Goal: Find specific page/section: Find specific page/section

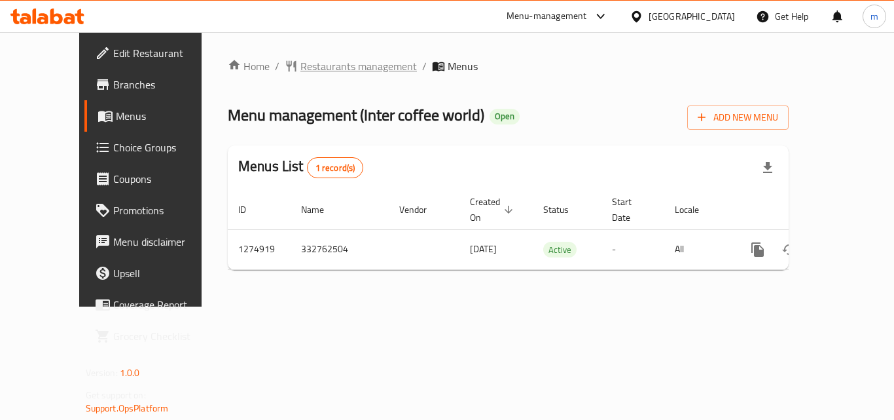
click at [300, 67] on span "Restaurants management" at bounding box center [358, 66] width 116 height 16
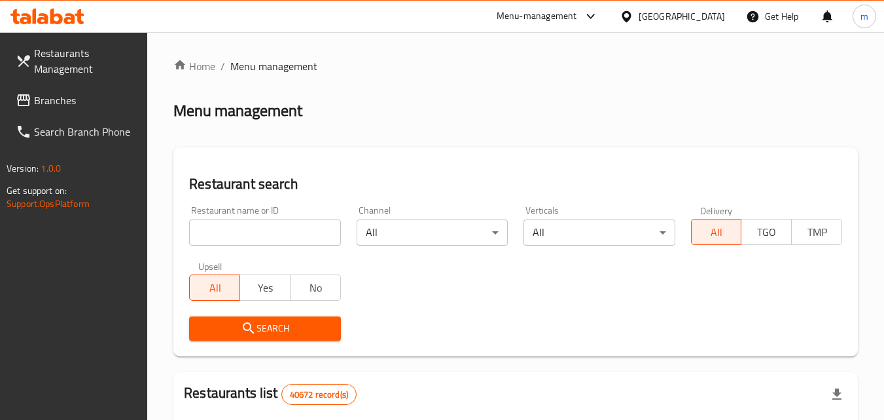
click at [267, 225] on input "search" at bounding box center [264, 232] width 151 height 26
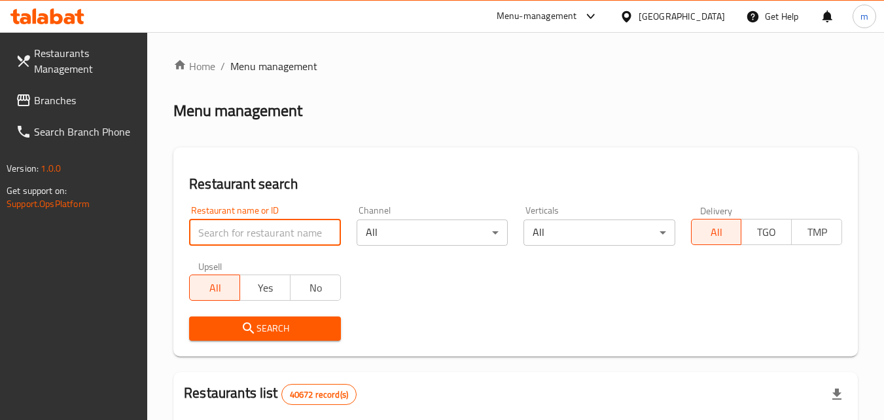
paste input "691232"
type input "691232"
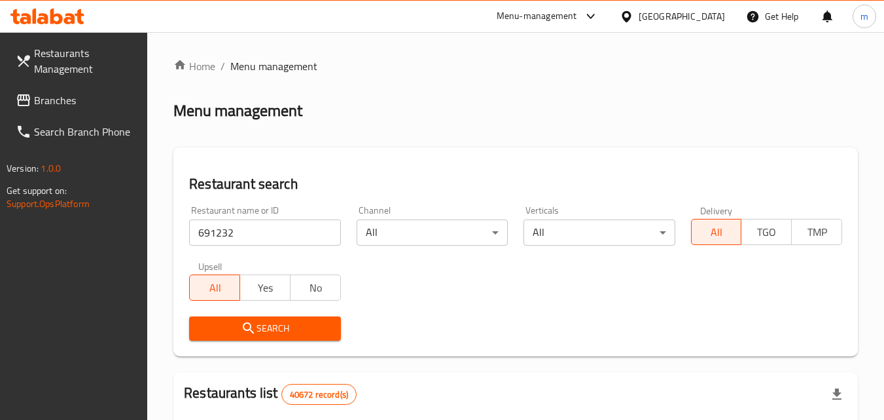
click at [270, 329] on span "Search" at bounding box center [265, 328] width 130 height 16
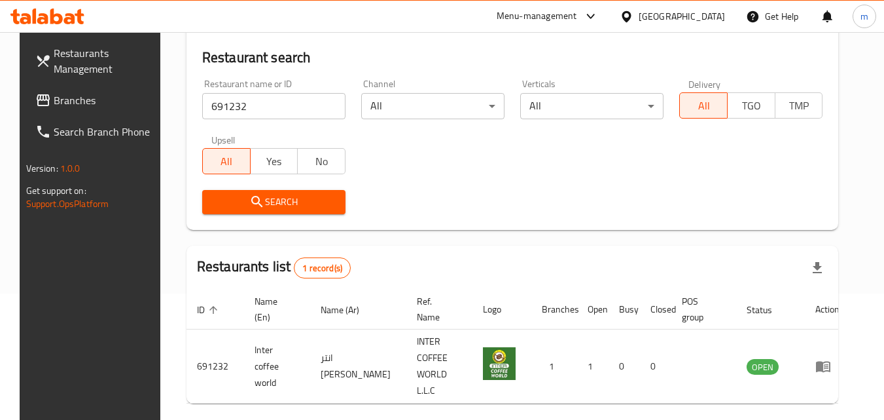
scroll to position [153, 0]
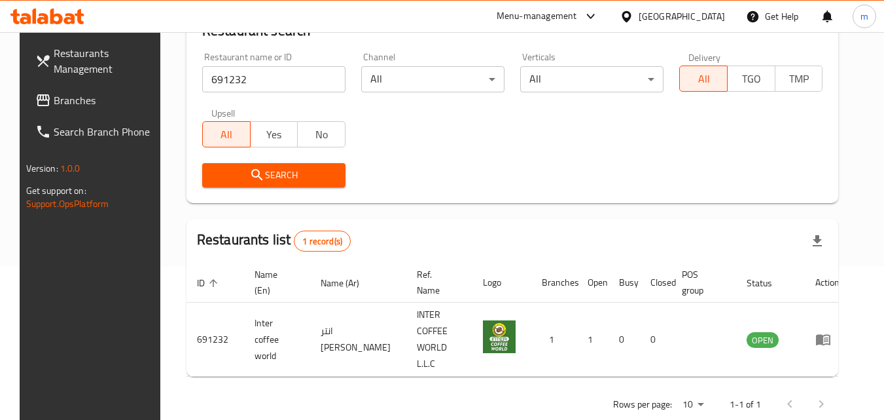
click at [649, 22] on div "[GEOGRAPHIC_DATA]" at bounding box center [682, 16] width 86 height 14
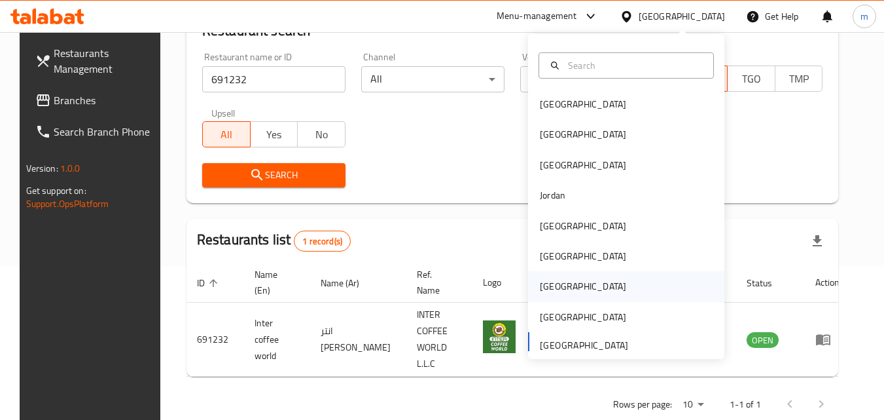
click at [553, 288] on div "Qatar" at bounding box center [582, 286] width 107 height 30
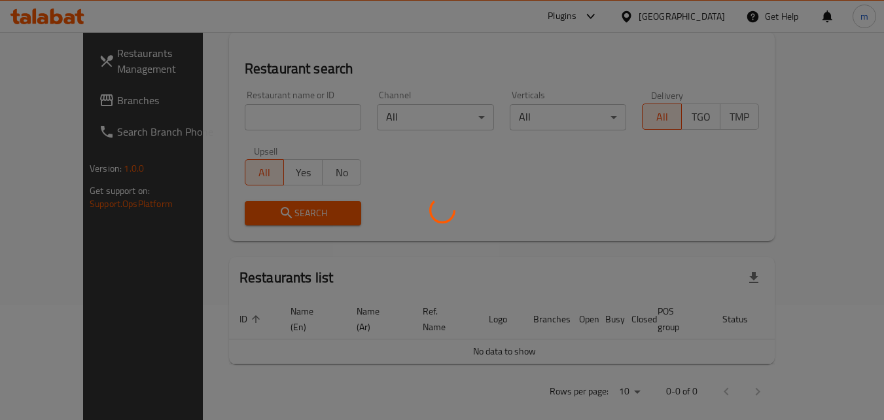
scroll to position [153, 0]
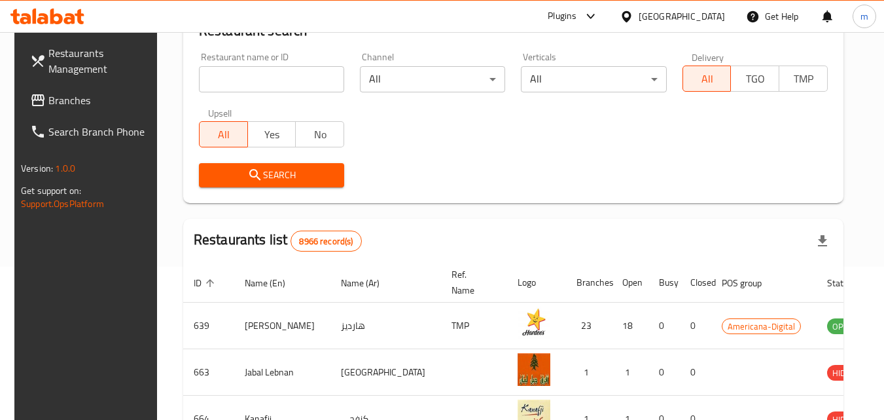
click at [86, 102] on span "Branches" at bounding box center [99, 100] width 103 height 16
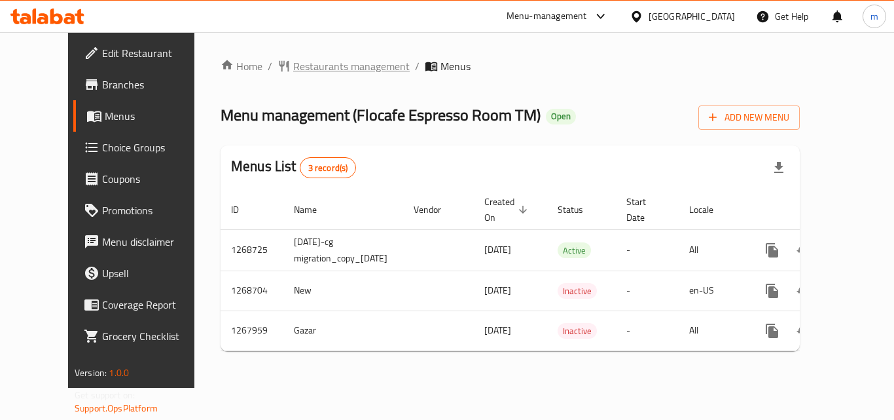
click at [307, 60] on span "Restaurants management" at bounding box center [351, 66] width 116 height 16
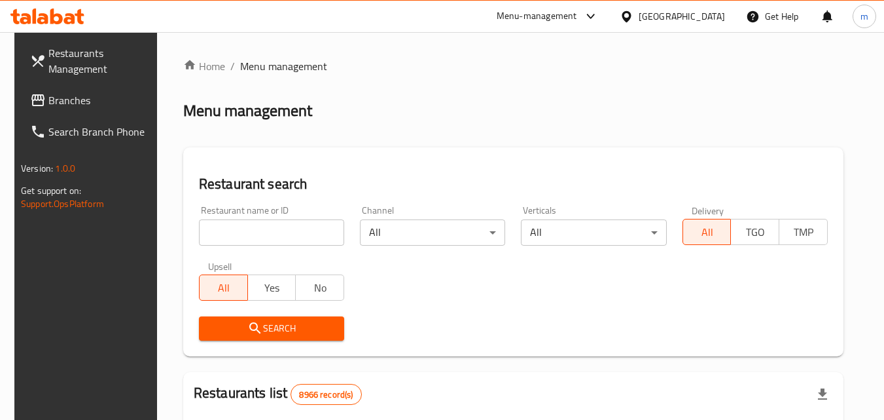
click at [277, 225] on input "search" at bounding box center [271, 232] width 145 height 26
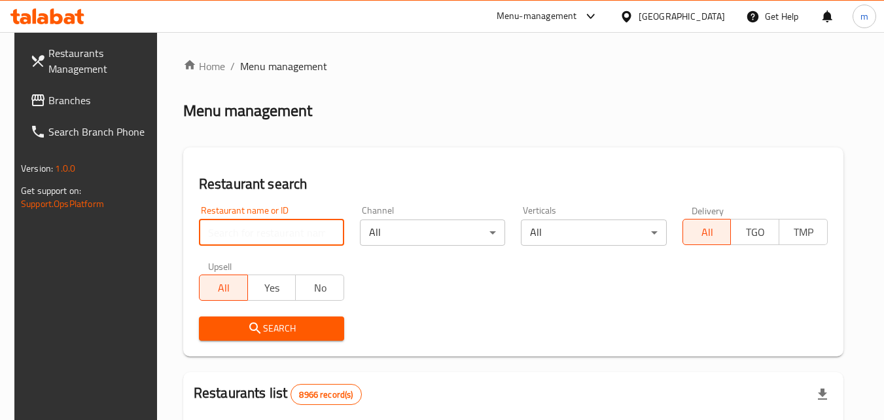
paste input "687878"
type input "687878"
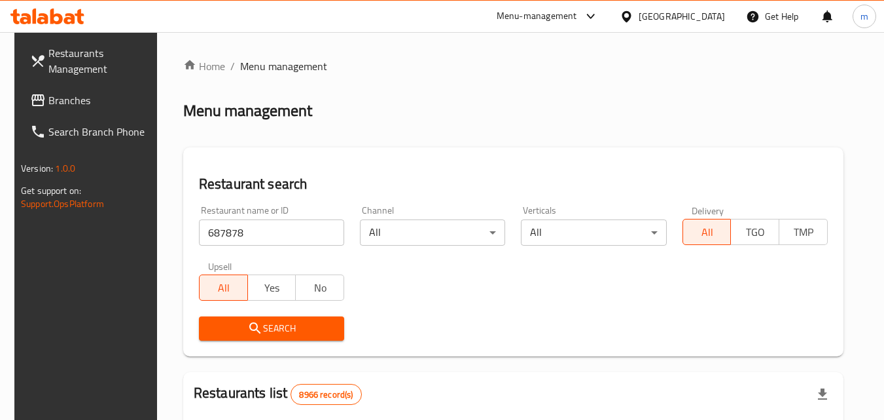
click at [285, 323] on span "Search" at bounding box center [271, 328] width 124 height 16
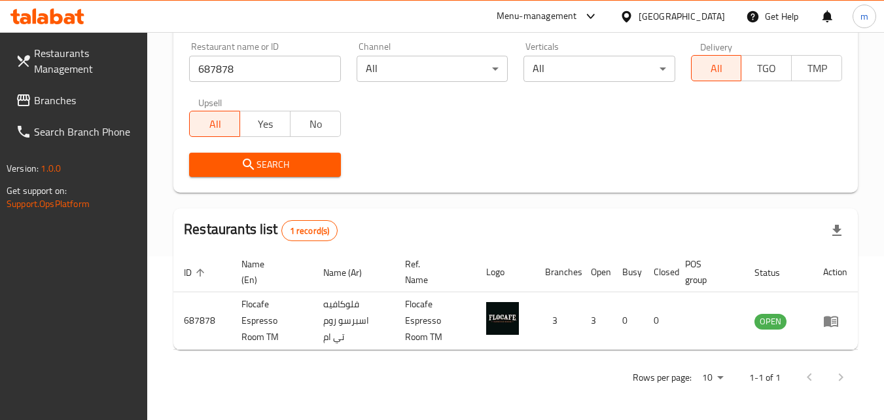
scroll to position [164, 0]
click at [713, 20] on div "[GEOGRAPHIC_DATA]" at bounding box center [682, 16] width 86 height 14
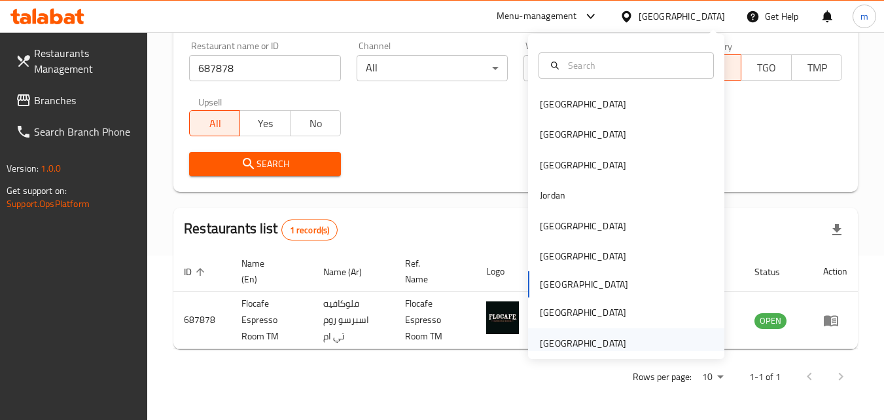
click at [611, 339] on div "[GEOGRAPHIC_DATA]" at bounding box center [583, 343] width 86 height 14
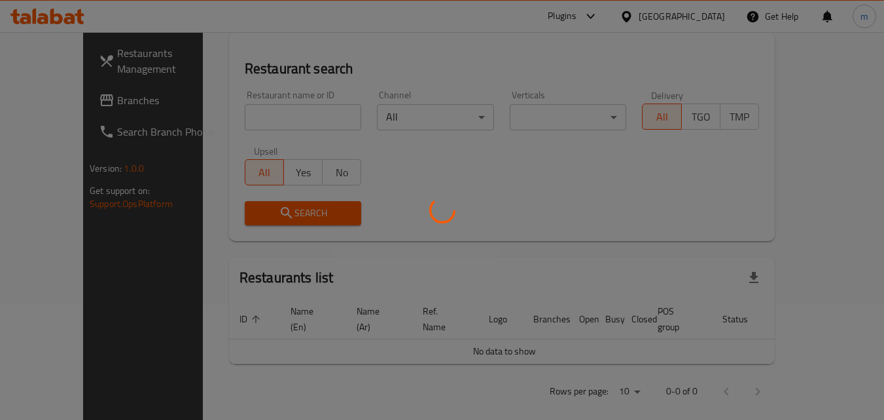
scroll to position [164, 0]
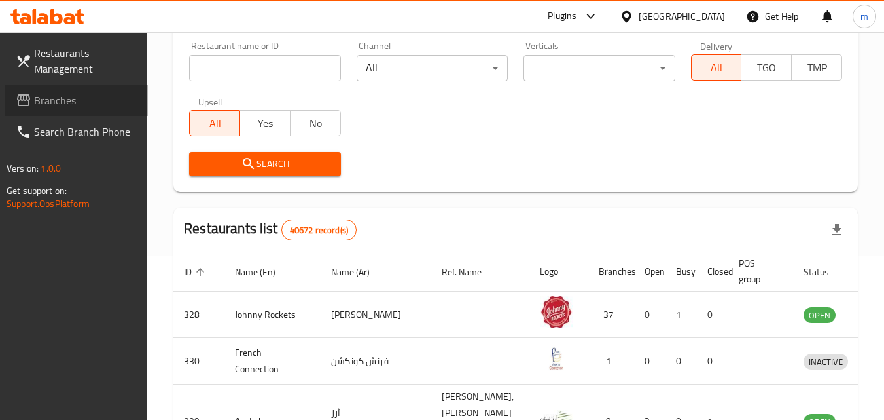
click at [79, 101] on span "Branches" at bounding box center [85, 100] width 103 height 16
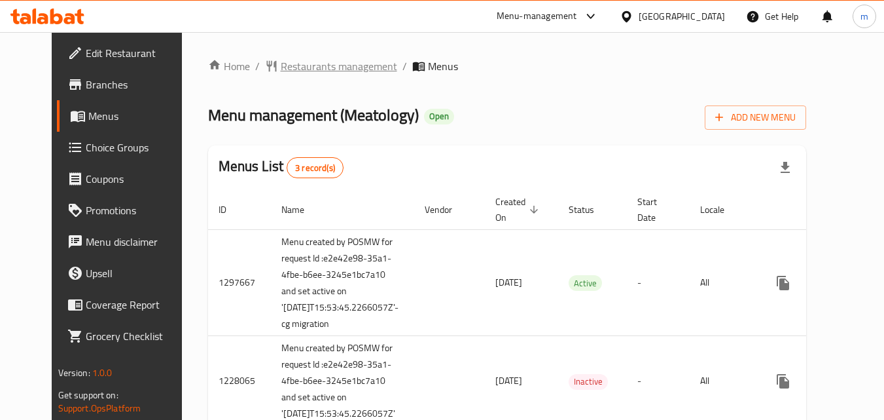
click at [307, 67] on span "Restaurants management" at bounding box center [339, 66] width 116 height 16
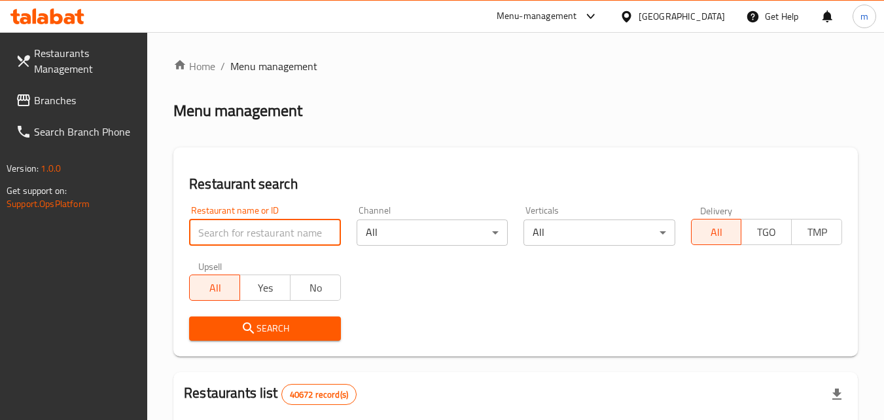
click at [289, 234] on input "search" at bounding box center [264, 232] width 151 height 26
paste input "647537"
type input "647537"
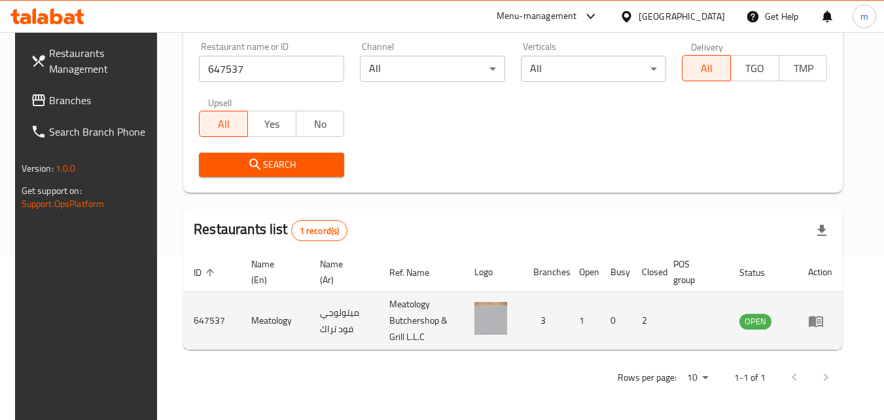
scroll to position [164, 0]
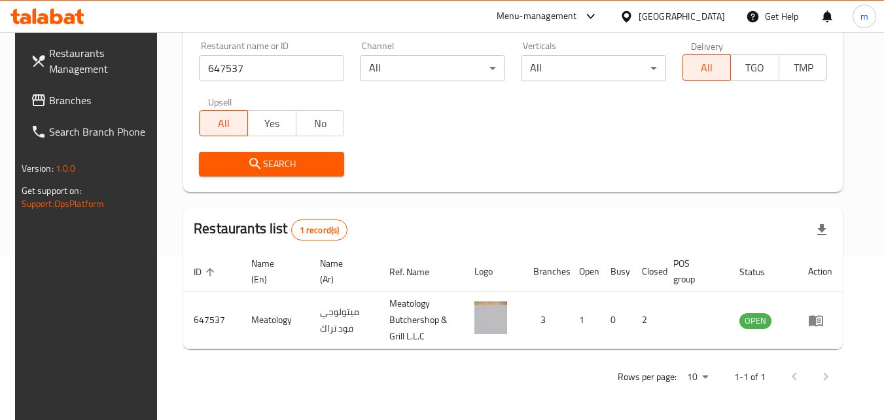
click at [673, 1] on div "[GEOGRAPHIC_DATA]" at bounding box center [672, 16] width 126 height 31
click at [673, 9] on div "[GEOGRAPHIC_DATA]" at bounding box center [682, 16] width 86 height 14
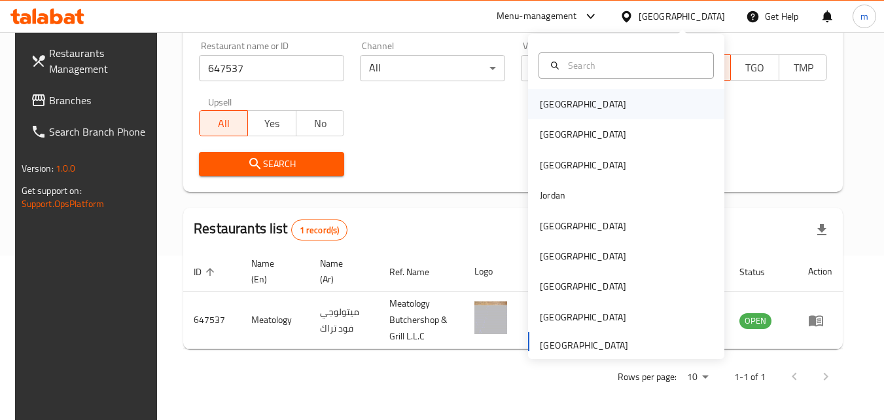
click at [577, 104] on div "[GEOGRAPHIC_DATA]" at bounding box center [626, 104] width 196 height 30
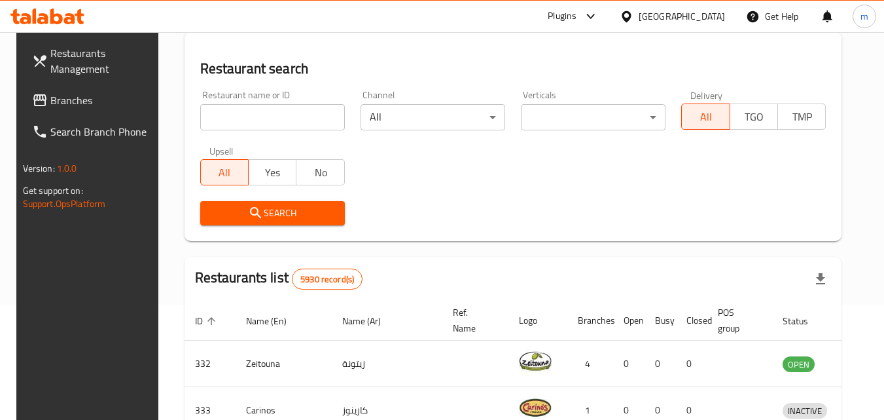
scroll to position [164, 0]
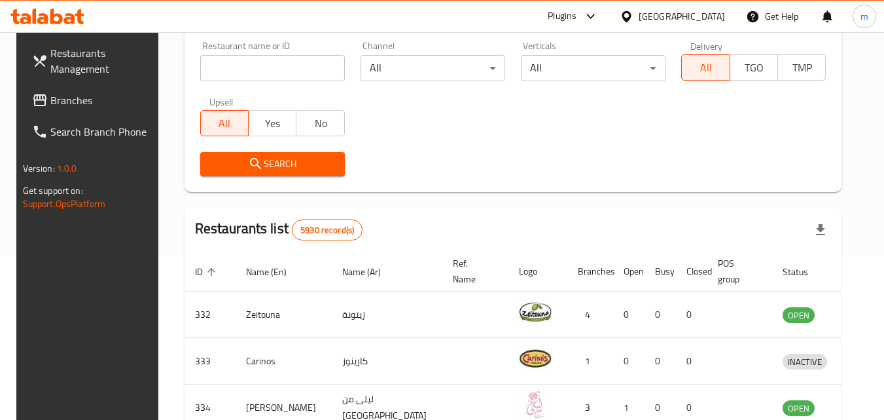
click at [50, 99] on span "Branches" at bounding box center [101, 100] width 103 height 16
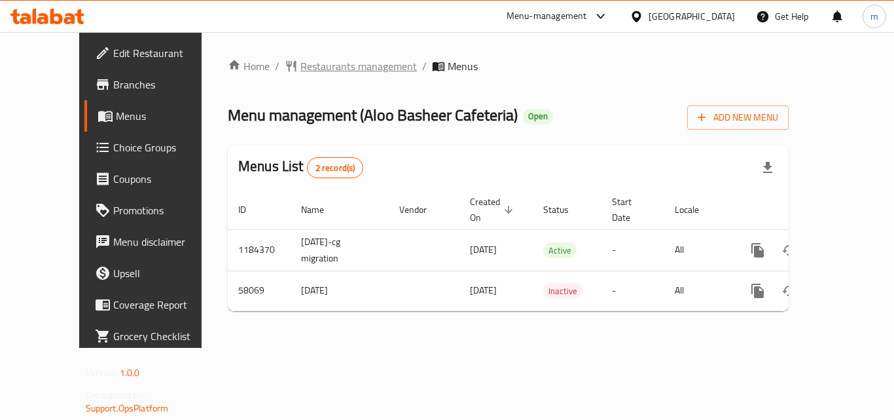
click at [310, 73] on span "Restaurants management" at bounding box center [358, 66] width 116 height 16
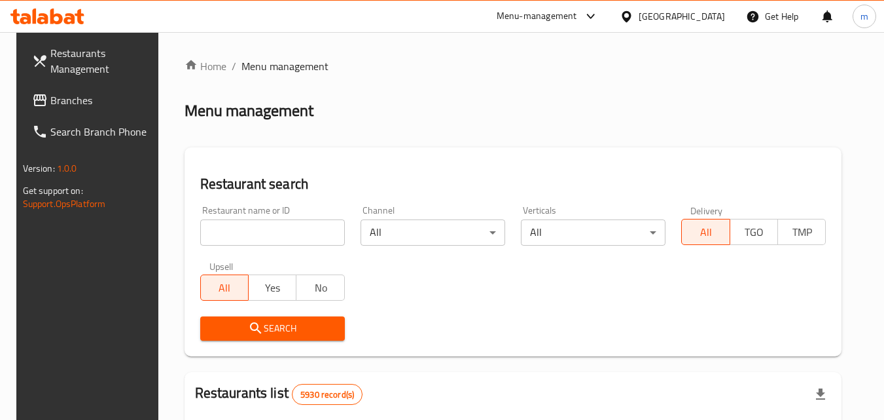
click at [261, 224] on input "search" at bounding box center [272, 232] width 145 height 26
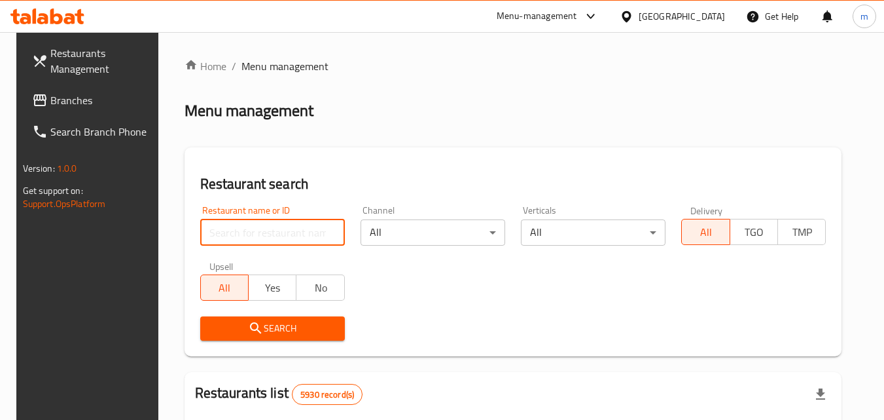
paste input "28329"
type input "28329"
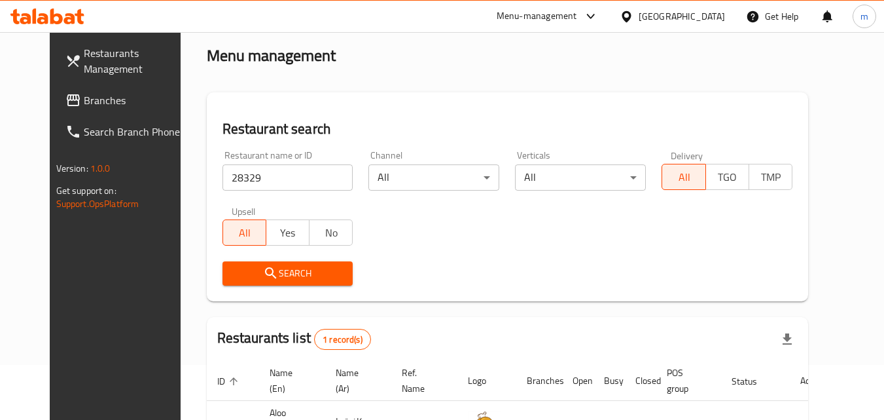
scroll to position [153, 0]
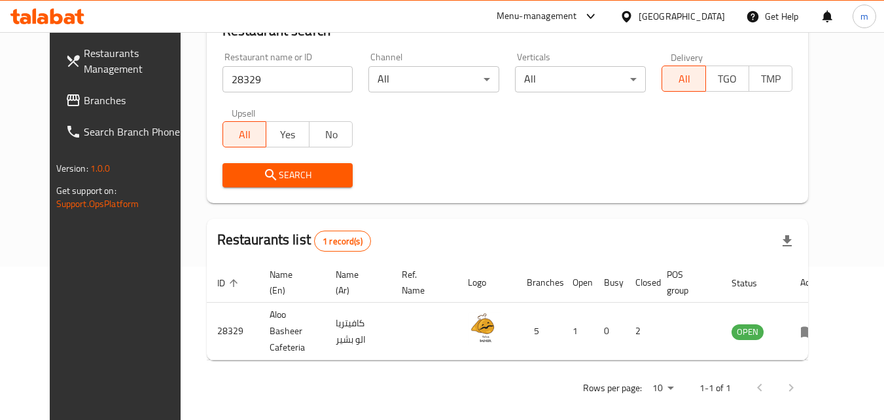
click at [702, 7] on div "[GEOGRAPHIC_DATA]" at bounding box center [672, 16] width 126 height 31
click at [719, 14] on div "[GEOGRAPHIC_DATA]" at bounding box center [682, 16] width 86 height 14
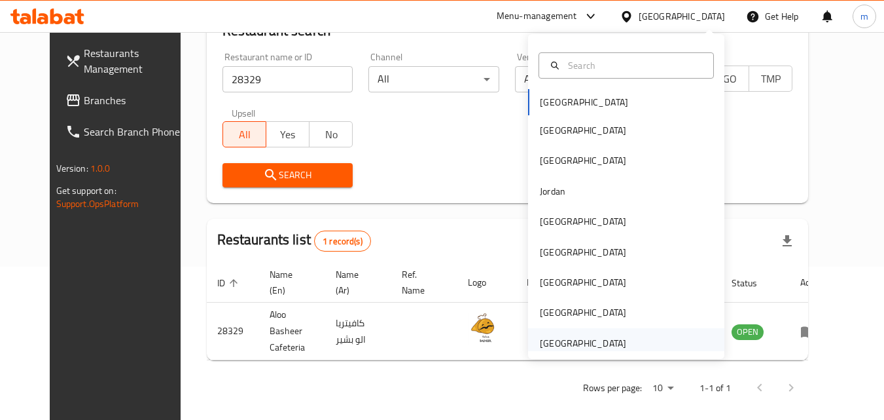
click at [581, 344] on div "[GEOGRAPHIC_DATA]" at bounding box center [583, 343] width 86 height 14
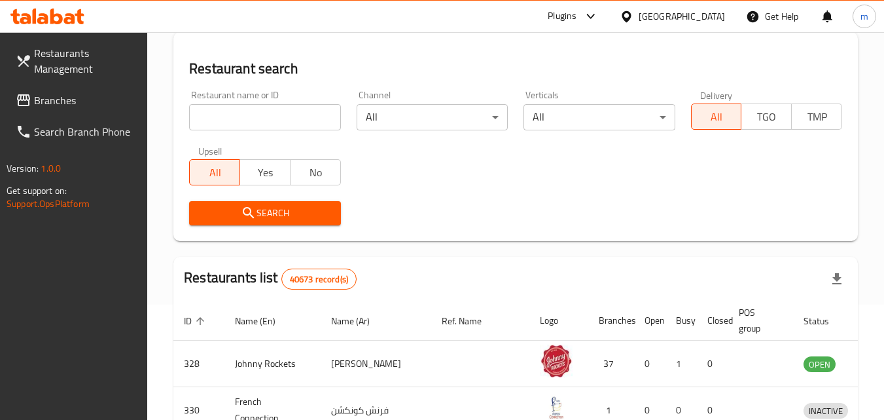
scroll to position [153, 0]
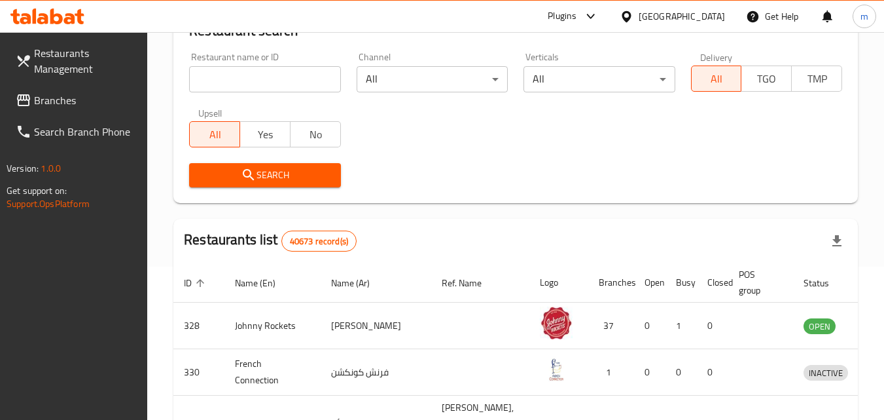
click at [69, 93] on span "Branches" at bounding box center [85, 100] width 103 height 16
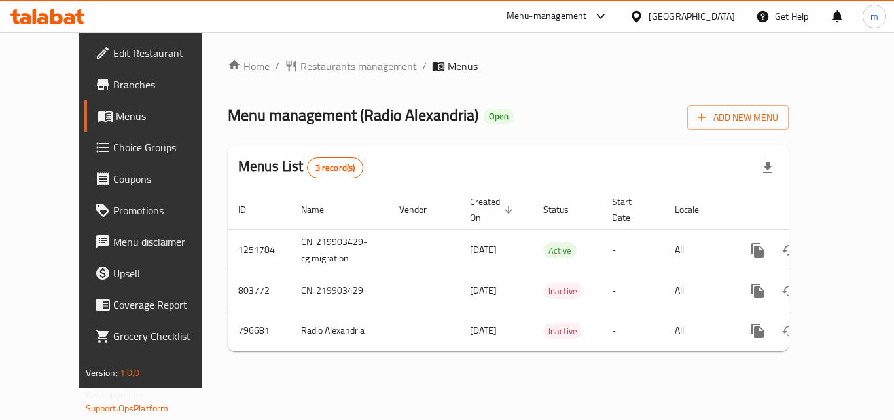
click at [332, 69] on span "Restaurants management" at bounding box center [358, 66] width 116 height 16
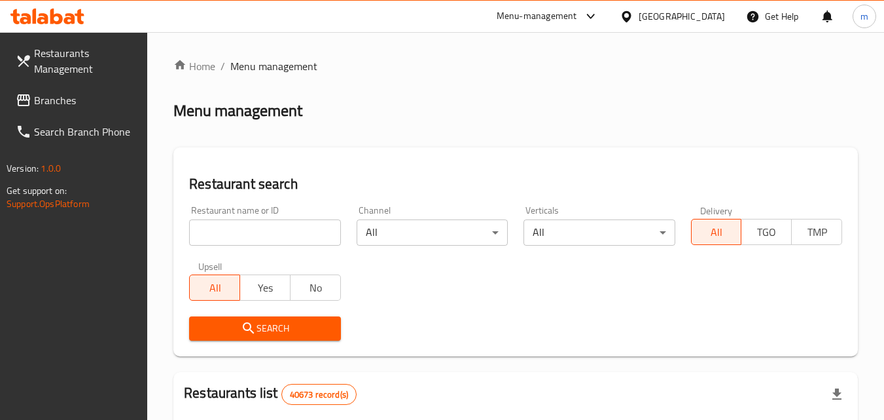
click at [260, 230] on input "search" at bounding box center [264, 232] width 151 height 26
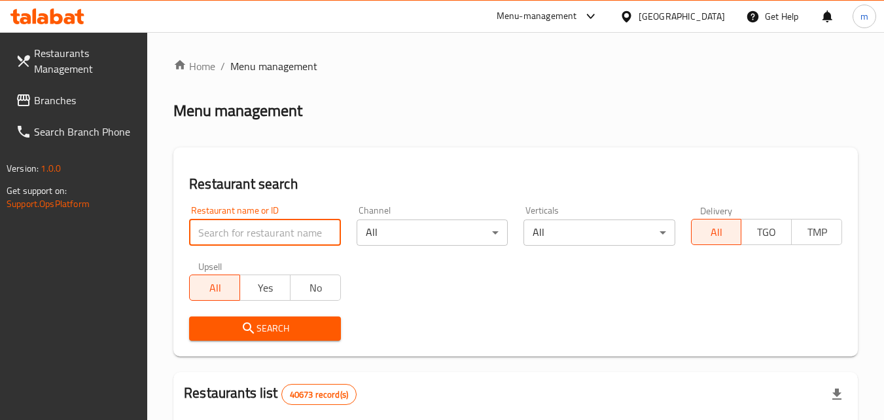
paste input "653537"
type input "653537"
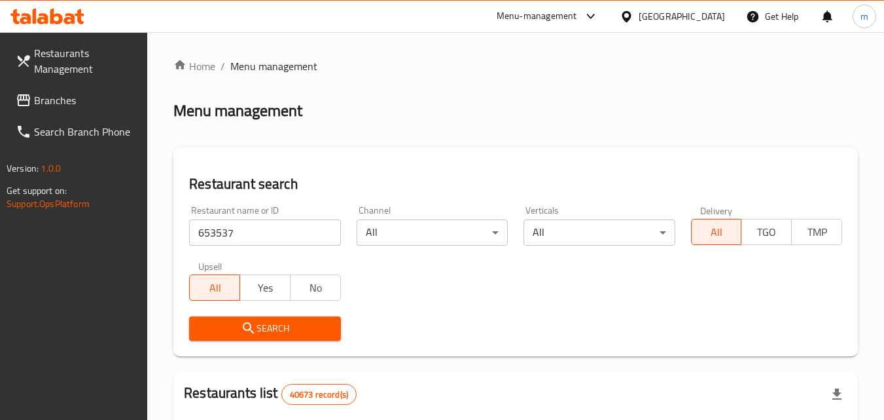
click at [275, 320] on span "Search" at bounding box center [265, 328] width 130 height 16
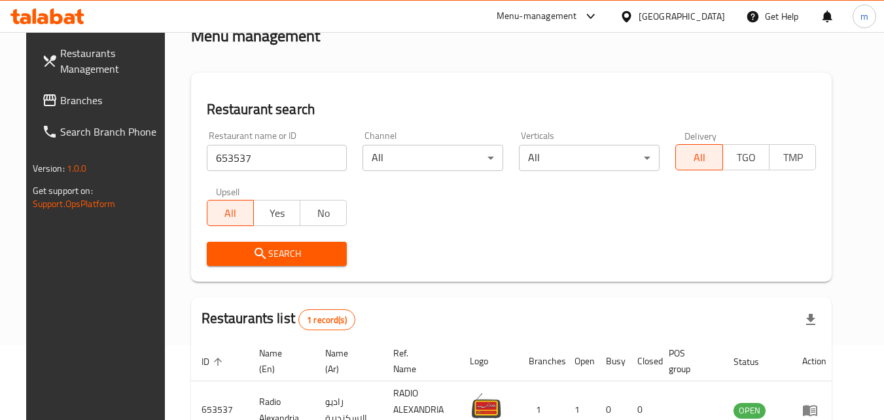
scroll to position [164, 0]
